Goal: Task Accomplishment & Management: Use online tool/utility

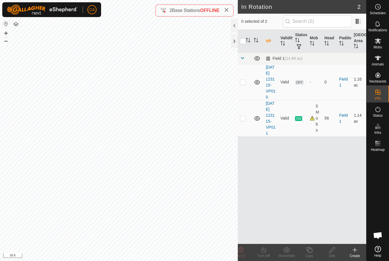
click at [242, 88] on td at bounding box center [245, 82] width 14 height 36
checkbox input "true"
click at [335, 252] on icon at bounding box center [332, 250] width 7 height 7
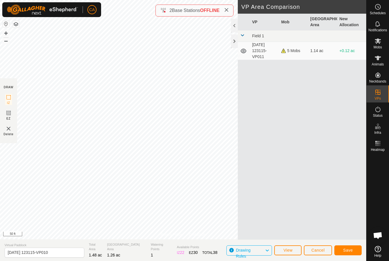
click at [349, 252] on span "Save" at bounding box center [348, 250] width 10 height 5
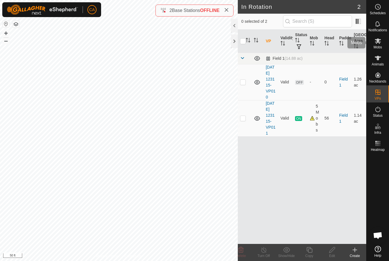
click at [379, 46] on span "Mobs" at bounding box center [378, 47] width 8 height 3
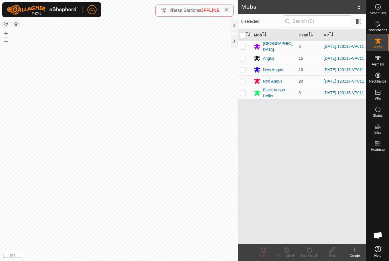
click at [245, 34] on input "checkbox" at bounding box center [243, 35] width 6 height 6
checkbox input "true"
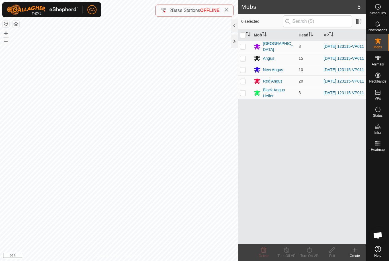
checkbox input "true"
click at [312, 253] on icon at bounding box center [309, 250] width 7 height 7
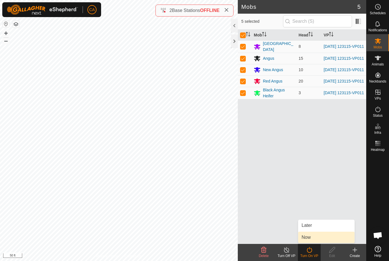
click at [314, 243] on link "Now" at bounding box center [326, 237] width 56 height 11
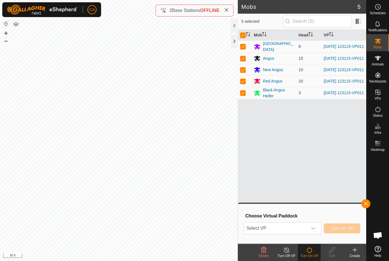
click at [297, 229] on span "Select VP" at bounding box center [275, 228] width 63 height 11
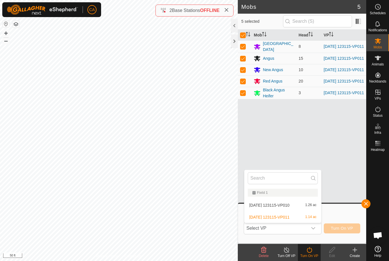
click at [289, 206] on span "[DATE] 123115-VP010" at bounding box center [269, 205] width 40 height 4
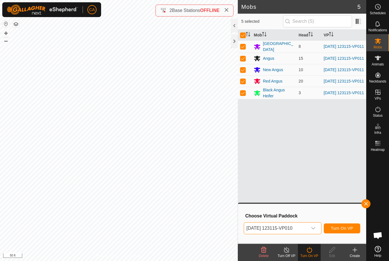
click at [348, 231] on span "Turn On VP" at bounding box center [342, 228] width 22 height 5
